Goal: Task Accomplishment & Management: Manage account settings

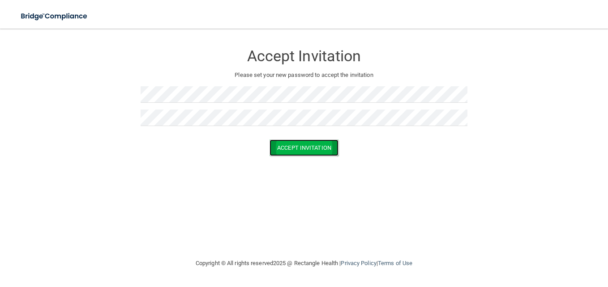
click at [311, 145] on button "Accept Invitation" at bounding box center [303, 148] width 69 height 17
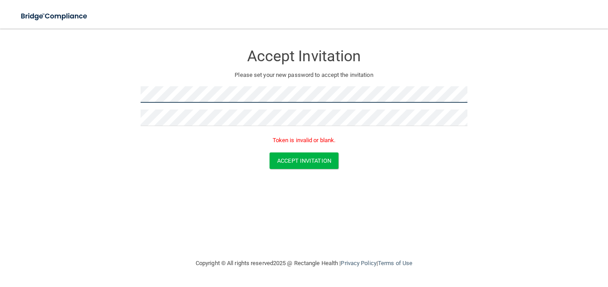
click at [57, 76] on form "Accept Invitation Please set your new password to accept the invitation Token i…" at bounding box center [304, 109] width 572 height 142
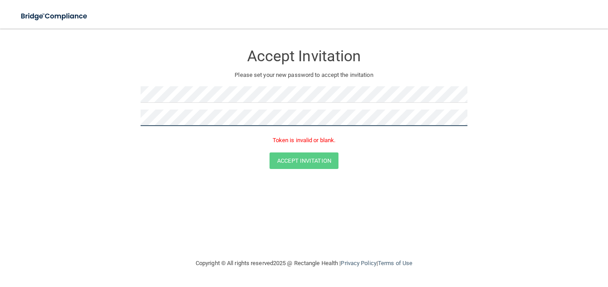
click at [61, 119] on form "Accept Invitation Please set your new password to accept the invitation Token i…" at bounding box center [304, 109] width 572 height 142
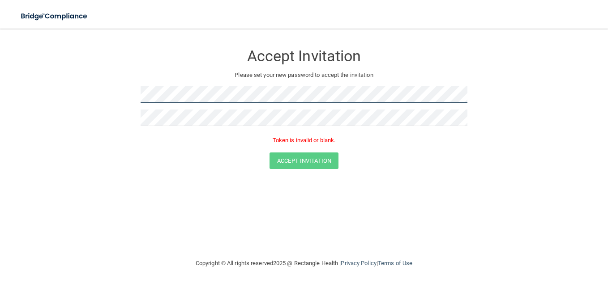
click at [109, 98] on form "Accept Invitation Please set your new password to accept the invitation Token i…" at bounding box center [304, 109] width 572 height 142
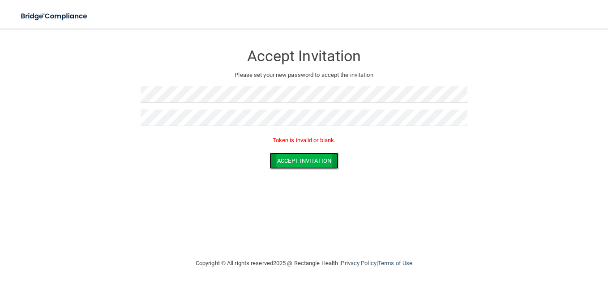
click at [320, 155] on button "Accept Invitation" at bounding box center [303, 161] width 69 height 17
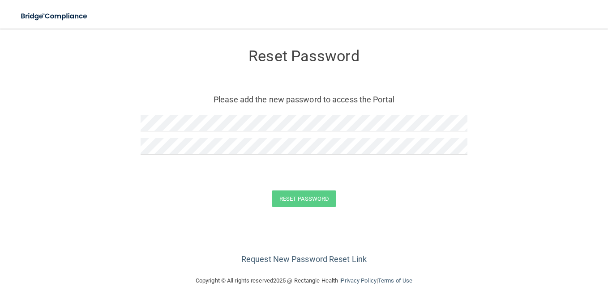
click at [206, 132] on div at bounding box center [304, 126] width 327 height 23
click at [314, 192] on button "Reset Password" at bounding box center [304, 199] width 64 height 17
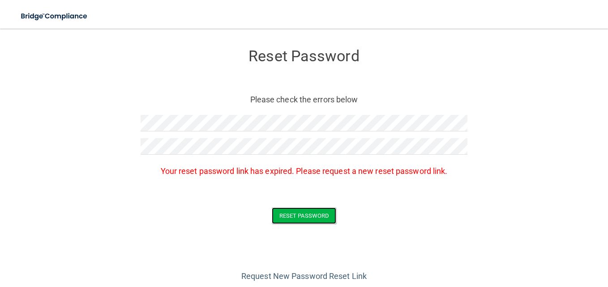
click at [272, 208] on button "Reset Password" at bounding box center [304, 216] width 64 height 17
click at [324, 218] on button "Reset Password" at bounding box center [304, 216] width 64 height 17
click at [303, 210] on button "Reset Password" at bounding box center [304, 216] width 64 height 17
click at [321, 213] on button "Reset Password" at bounding box center [304, 216] width 64 height 17
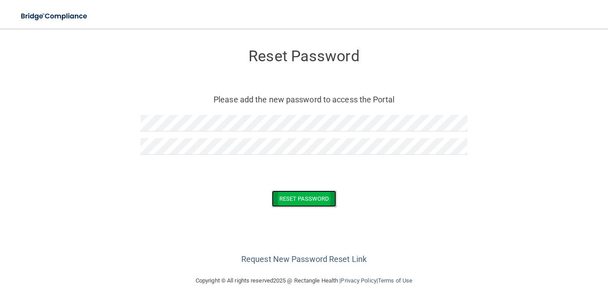
click at [324, 204] on button "Reset Password" at bounding box center [304, 199] width 64 height 17
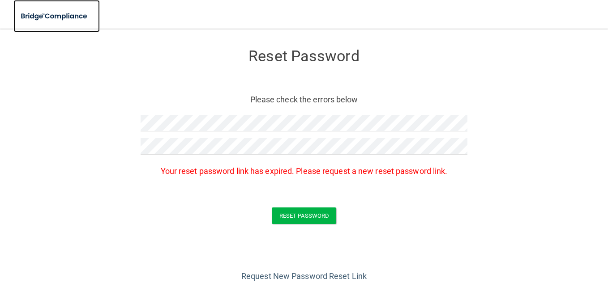
click at [54, 18] on img at bounding box center [54, 16] width 82 height 18
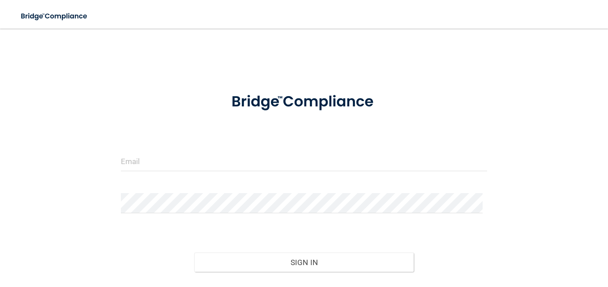
click at [232, 149] on form "Invalid email/password. You don't have permission to access that page. Sign In …" at bounding box center [304, 199] width 366 height 234
click at [214, 159] on input "email" at bounding box center [304, 161] width 366 height 20
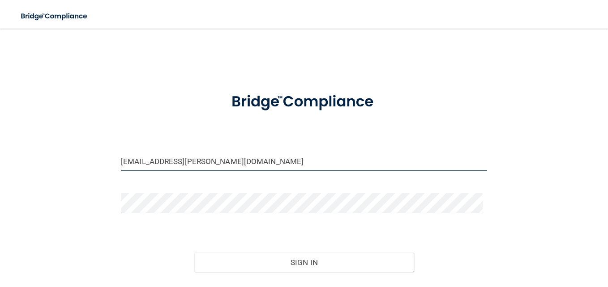
type input "[EMAIL_ADDRESS][PERSON_NAME][DOMAIN_NAME]"
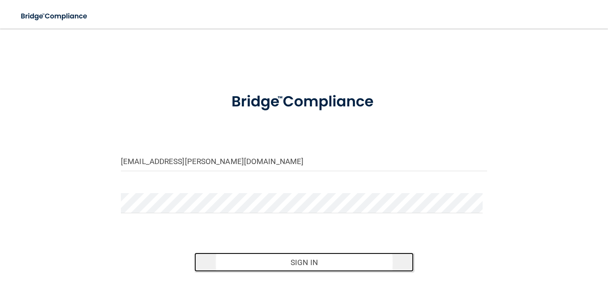
click at [314, 259] on button "Sign In" at bounding box center [304, 263] width 220 height 20
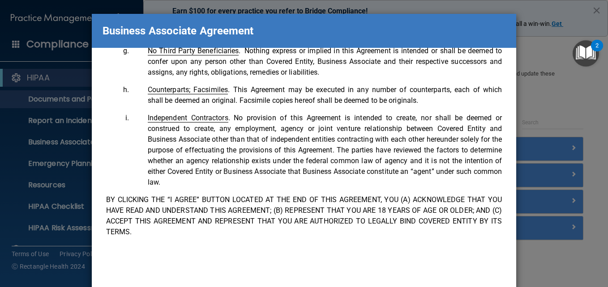
scroll to position [50, 0]
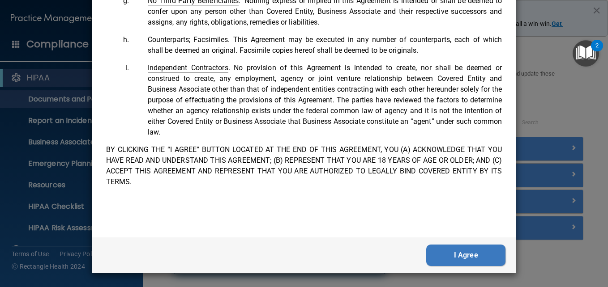
click at [476, 252] on button "I Agree" at bounding box center [465, 255] width 79 height 21
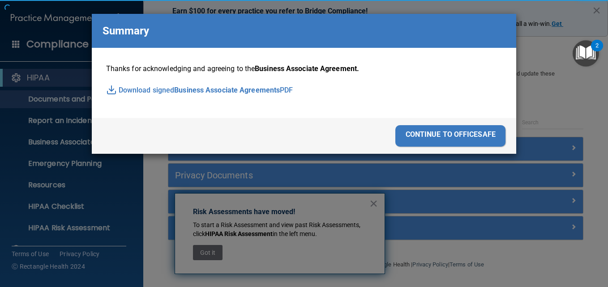
scroll to position [0, 0]
click at [476, 252] on div "Business Associate Agreement Please sign this updated Business Associate Agreem…" at bounding box center [304, 143] width 608 height 287
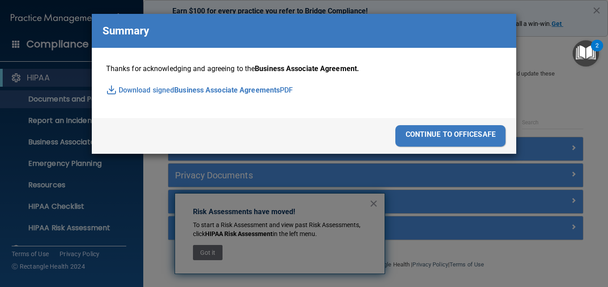
click at [475, 133] on div "continue to officesafe" at bounding box center [450, 135] width 110 height 21
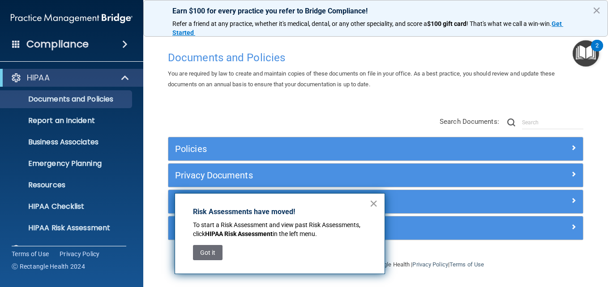
click at [372, 202] on button "×" at bounding box center [373, 203] width 9 height 14
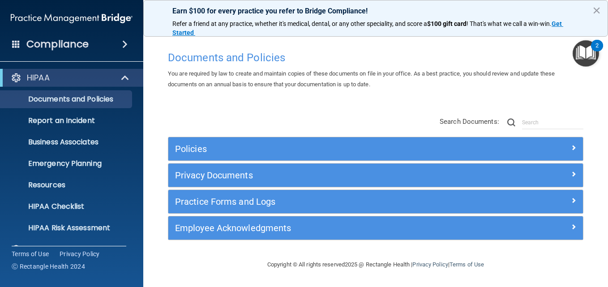
click at [116, 48] on div "Compliance" at bounding box center [71, 44] width 143 height 20
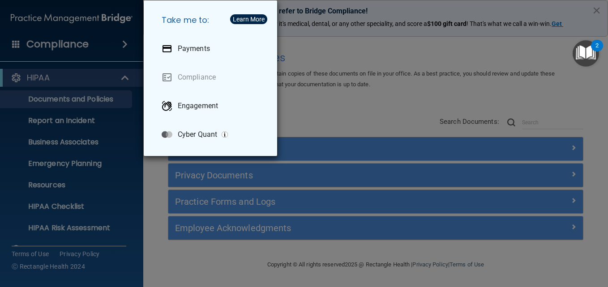
click at [122, 48] on div "Take me to: Payments Compliance Engagement Cyber Quant" at bounding box center [304, 143] width 608 height 287
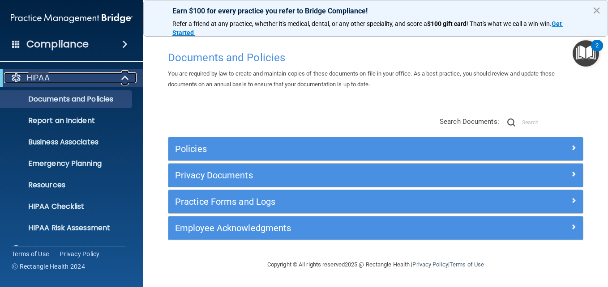
click at [124, 75] on span at bounding box center [126, 77] width 8 height 11
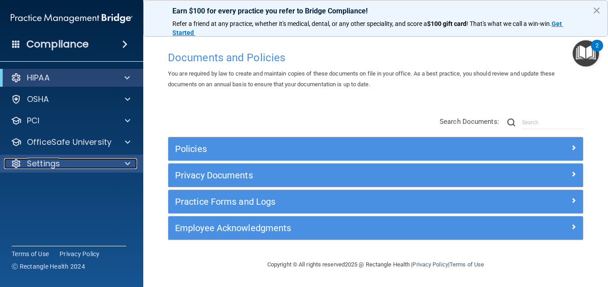
click at [128, 159] on span at bounding box center [127, 163] width 5 height 11
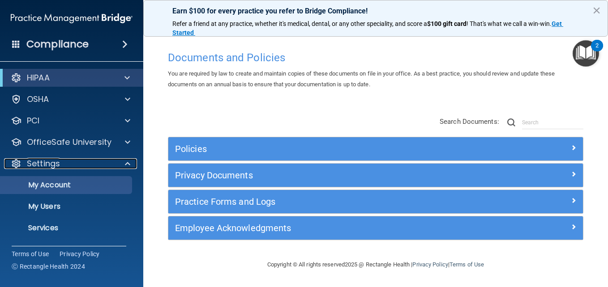
scroll to position [20, 0]
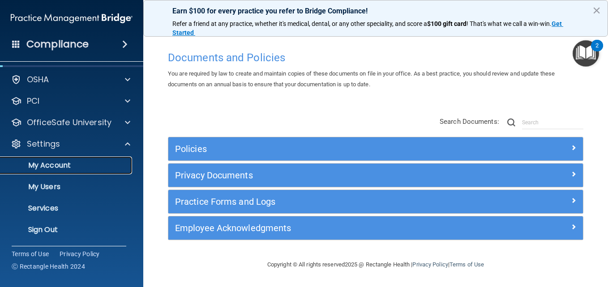
click at [74, 164] on p "My Account" at bounding box center [67, 165] width 122 height 9
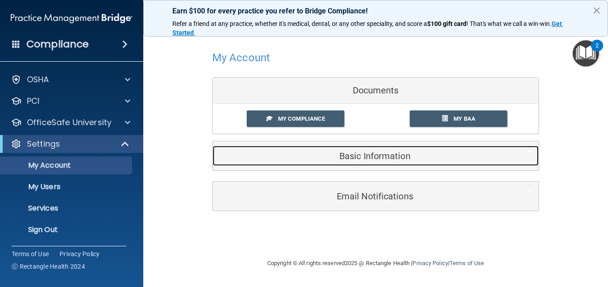
click at [340, 157] on h5 "Basic Information" at bounding box center [361, 156] width 285 height 10
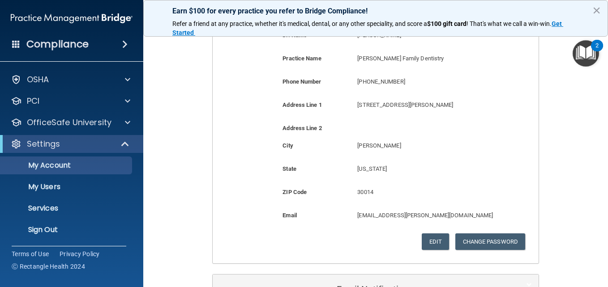
scroll to position [240, 0]
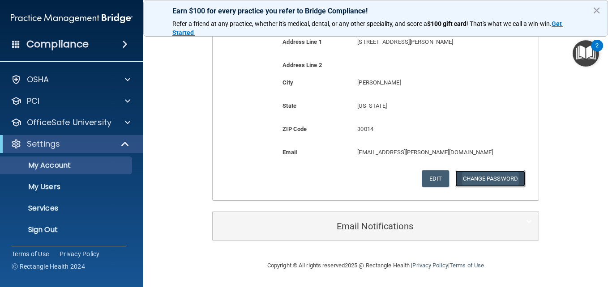
click at [477, 182] on button "Change Password" at bounding box center [490, 179] width 70 height 17
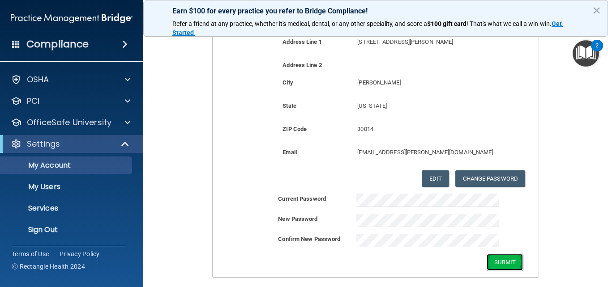
click at [503, 259] on button "Submit" at bounding box center [504, 262] width 36 height 17
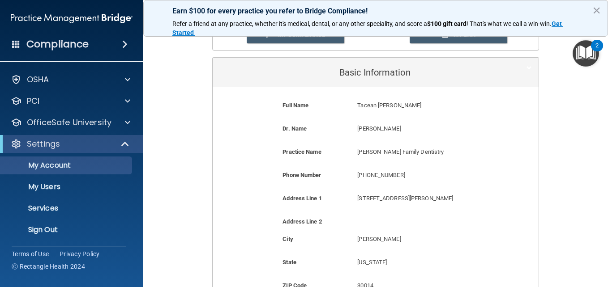
scroll to position [0, 0]
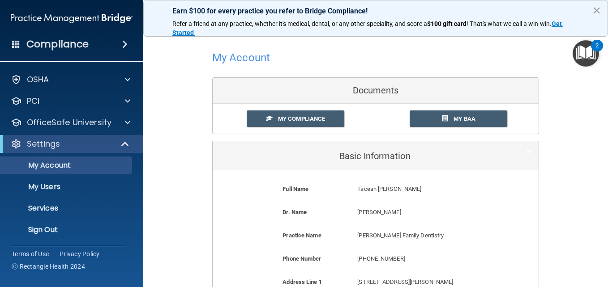
click at [596, 11] on button "×" at bounding box center [596, 10] width 9 height 14
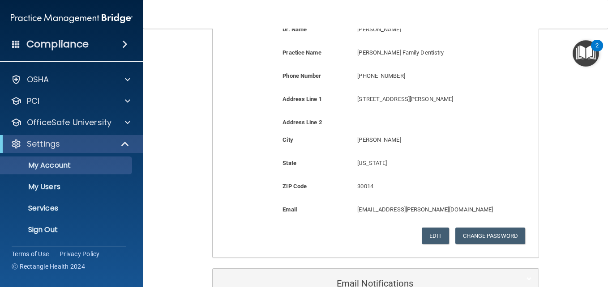
scroll to position [240, 0]
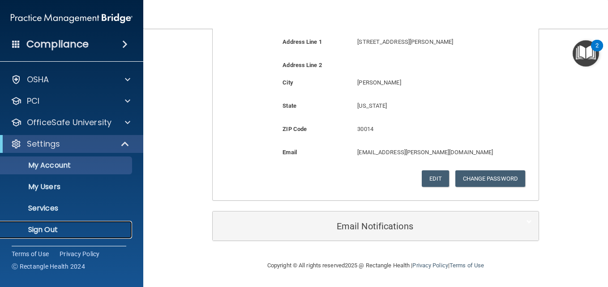
click at [79, 226] on p "Sign Out" at bounding box center [67, 230] width 122 height 9
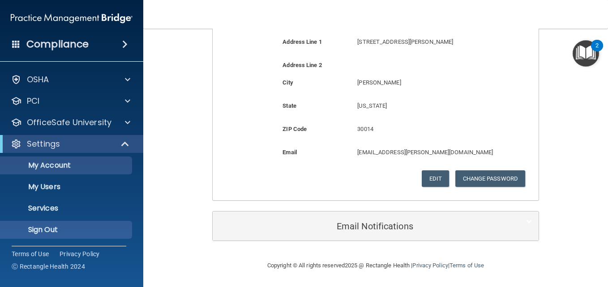
scroll to position [65, 0]
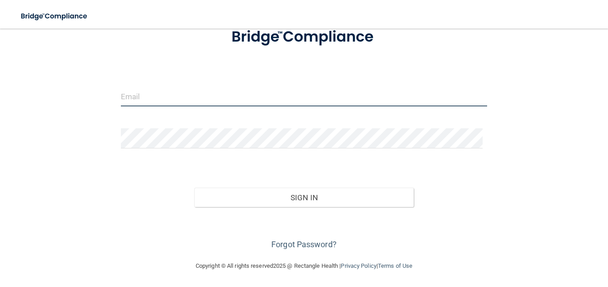
click at [169, 90] on input "email" at bounding box center [304, 96] width 366 height 20
type input "[EMAIL_ADDRESS][PERSON_NAME][DOMAIN_NAME]"
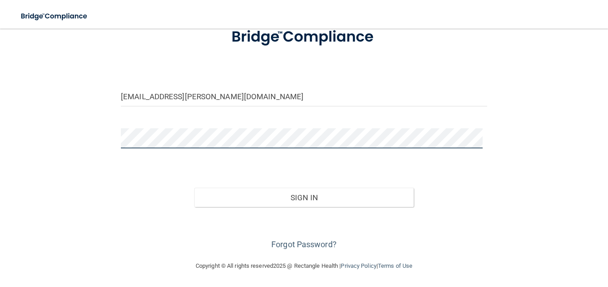
click at [194, 188] on button "Sign In" at bounding box center [304, 198] width 220 height 20
